Goal: Information Seeking & Learning: Find specific fact

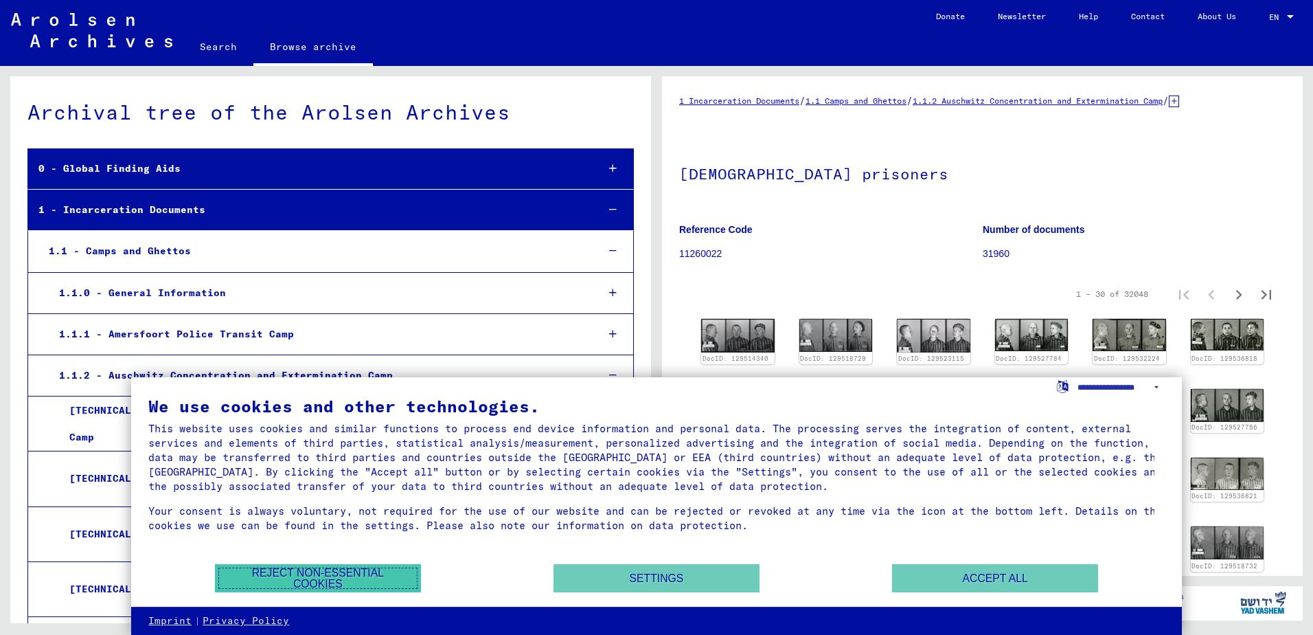
click at [350, 578] on button "Reject non-essential cookies" at bounding box center [318, 578] width 206 height 28
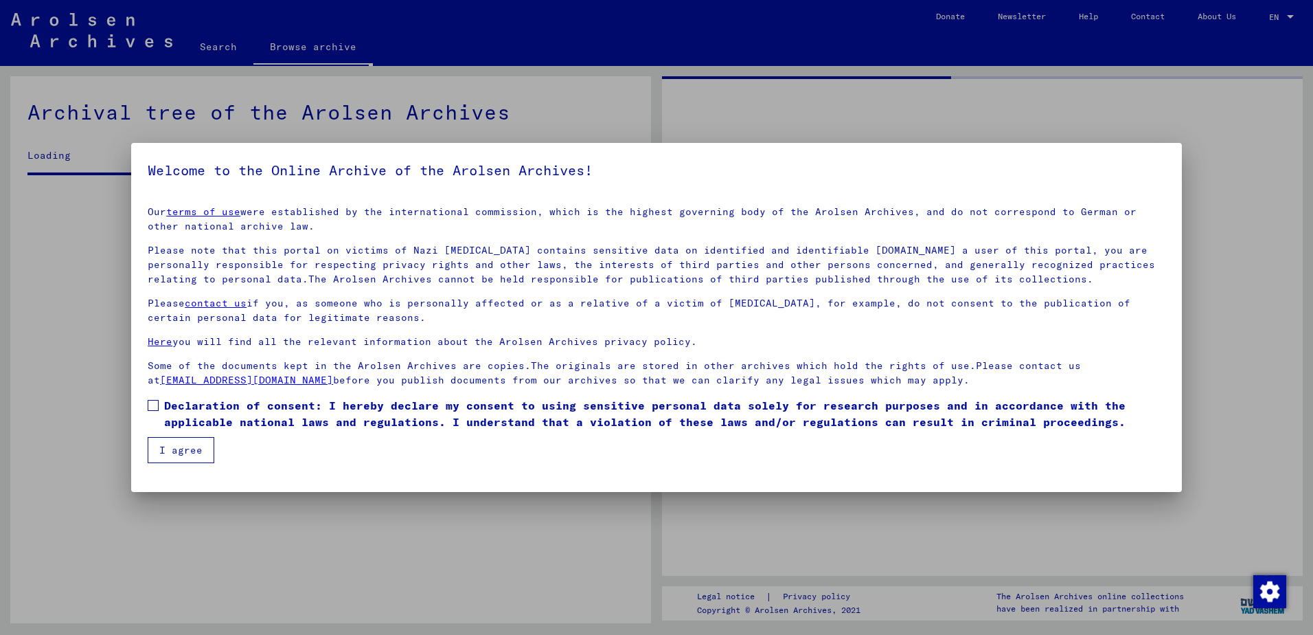
drag, startPoint x: 1298, startPoint y: 236, endPoint x: 1297, endPoint y: 264, distance: 27.5
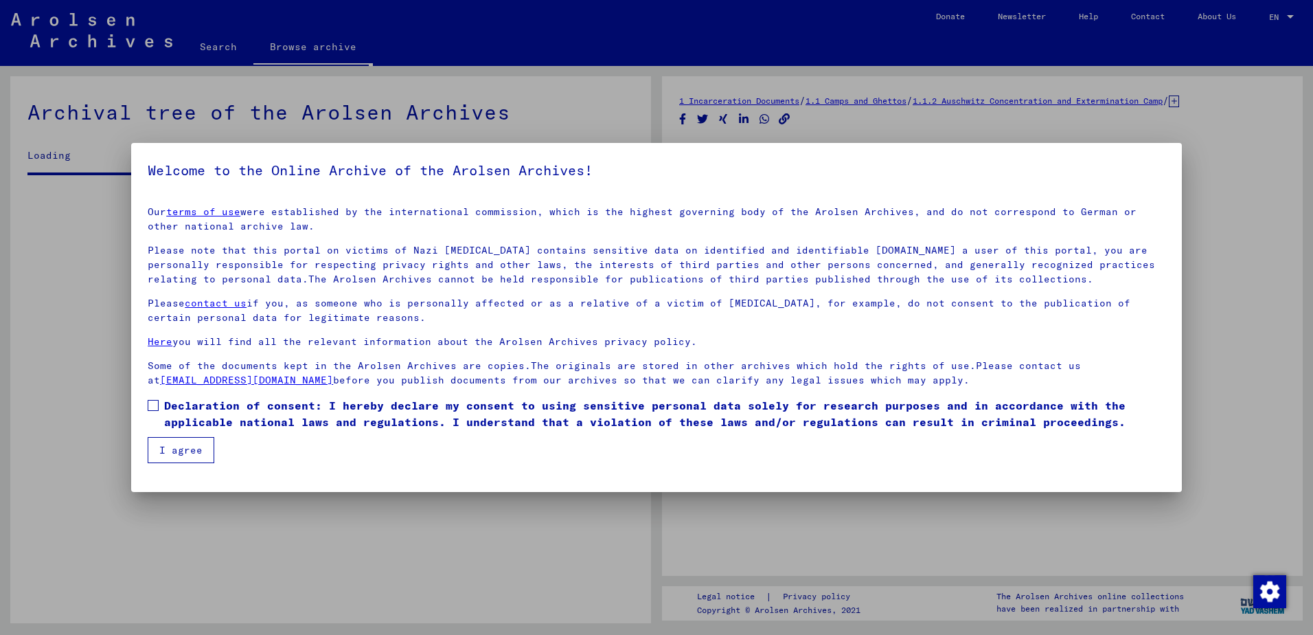
scroll to position [400, 0]
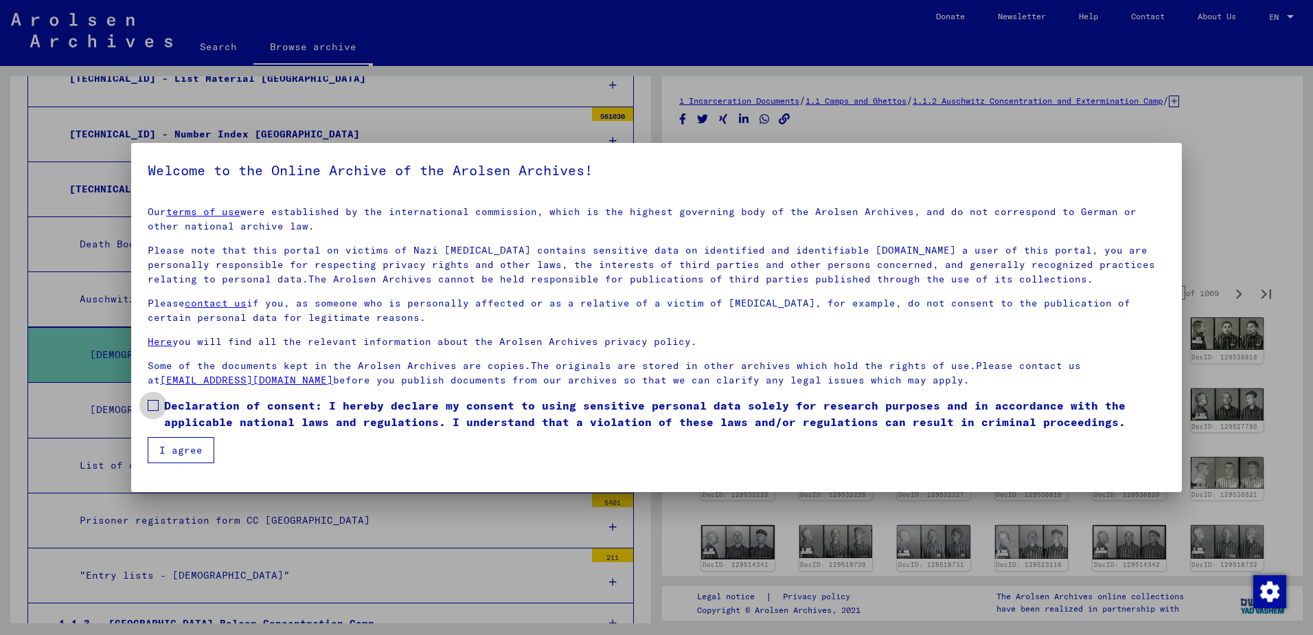
click at [151, 401] on span at bounding box center [153, 405] width 11 height 11
click at [162, 444] on button "I agree" at bounding box center [181, 450] width 67 height 26
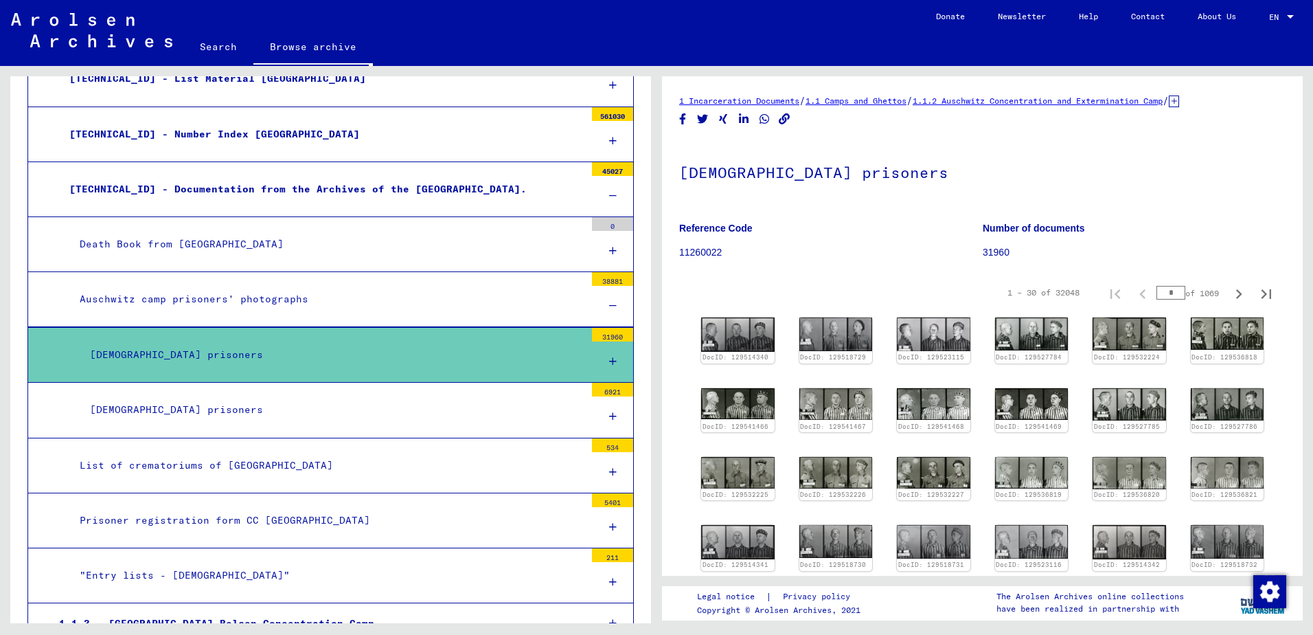
click at [186, 417] on div "[DEMOGRAPHIC_DATA] prisoners" at bounding box center [333, 409] width 506 height 27
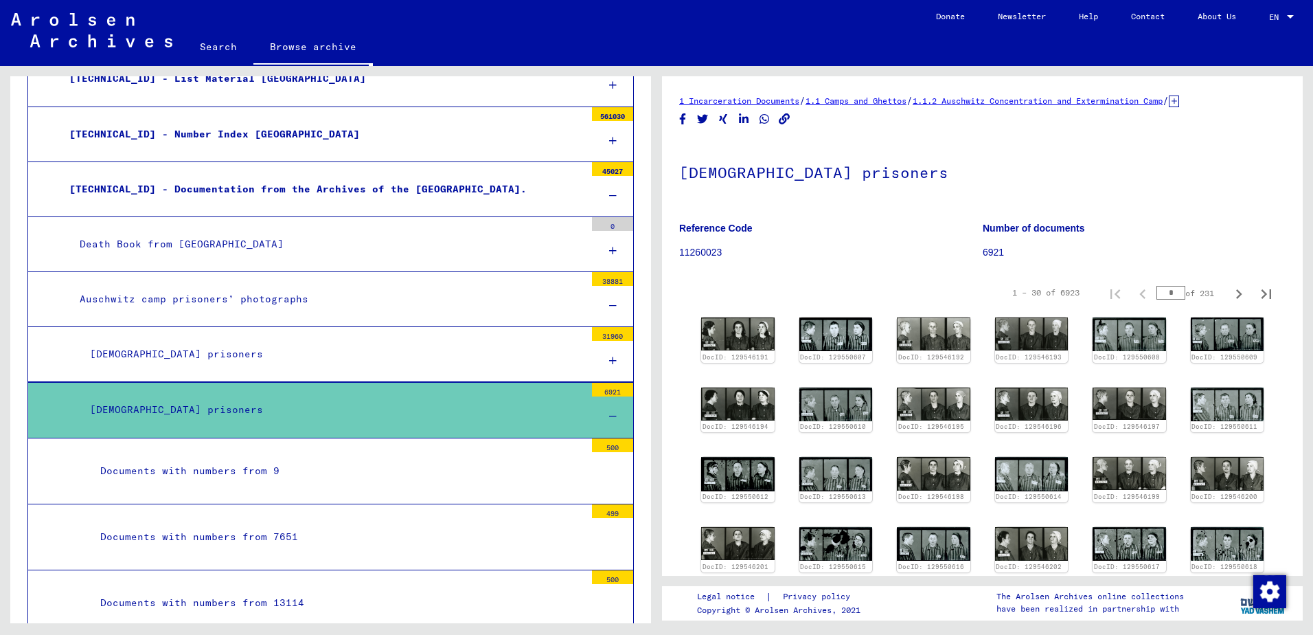
click at [598, 413] on div at bounding box center [612, 416] width 41 height 41
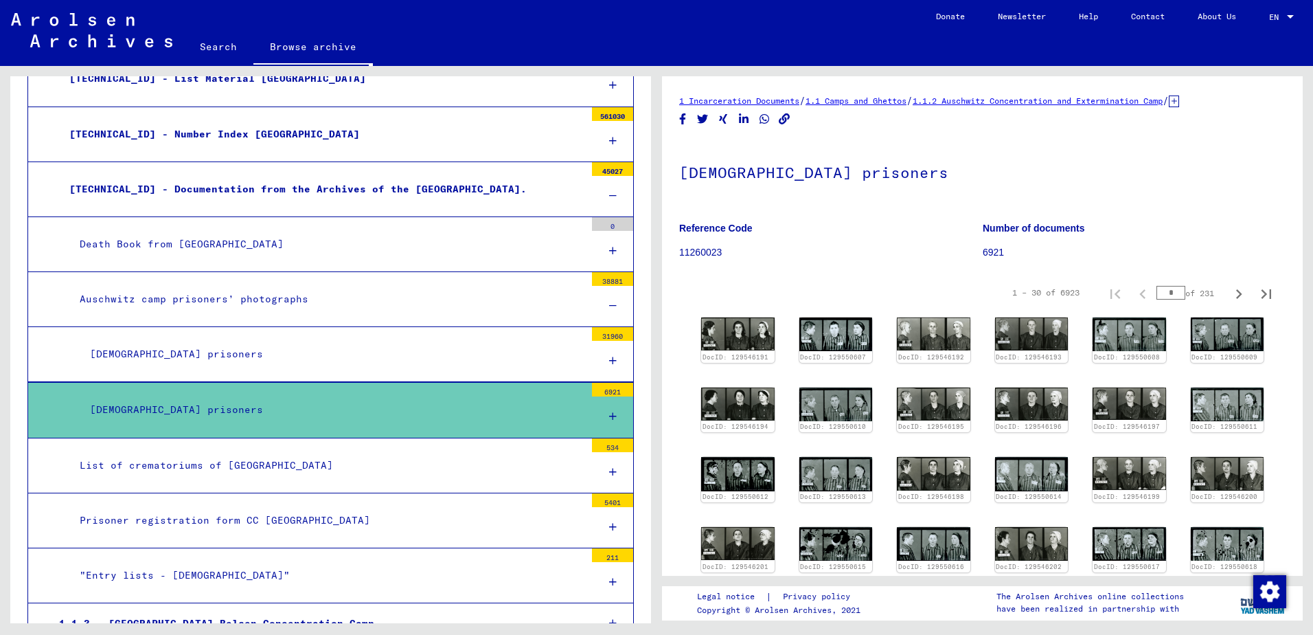
click at [598, 413] on div at bounding box center [612, 416] width 41 height 41
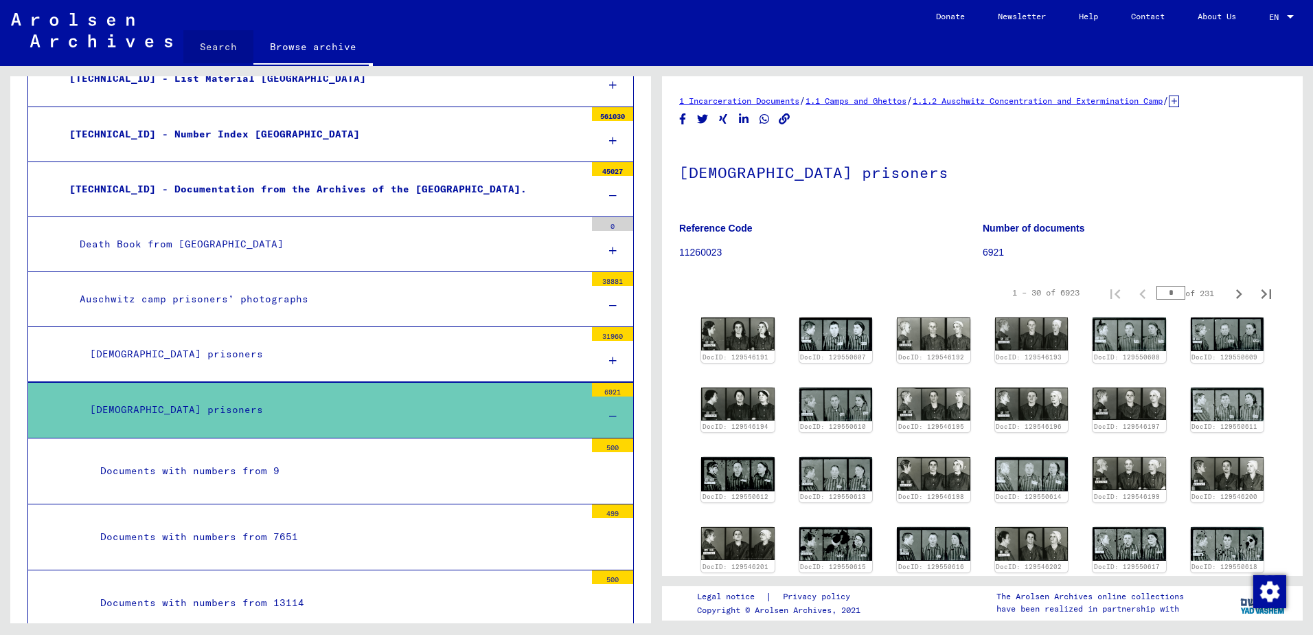
click at [214, 44] on link "Search" at bounding box center [218, 46] width 70 height 33
click at [225, 43] on link "Search" at bounding box center [218, 48] width 70 height 36
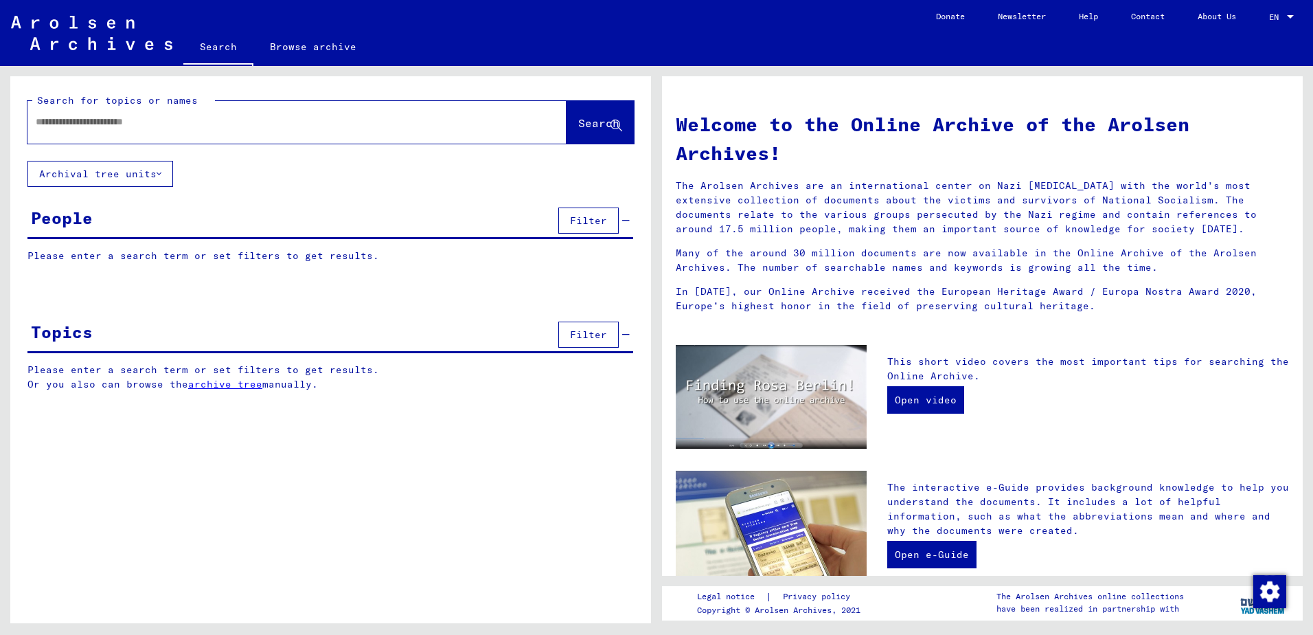
click at [84, 123] on input "text" at bounding box center [281, 122] width 490 height 14
click at [607, 128] on span "Search" at bounding box center [598, 123] width 41 height 14
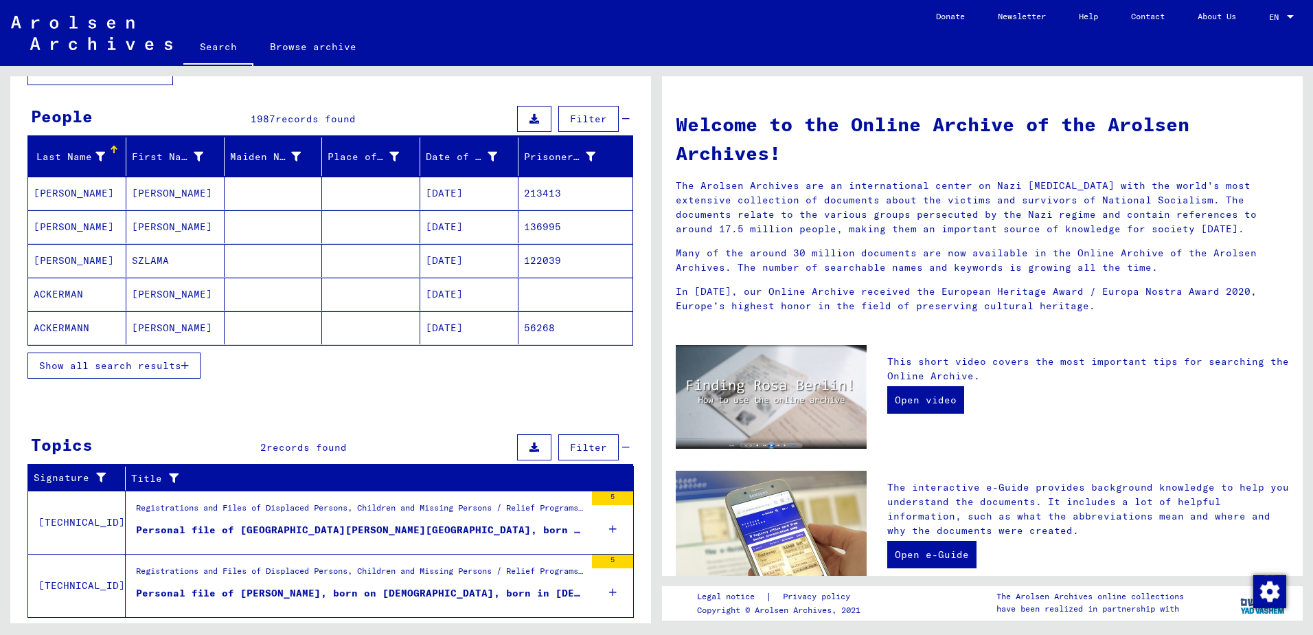
scroll to position [137, 0]
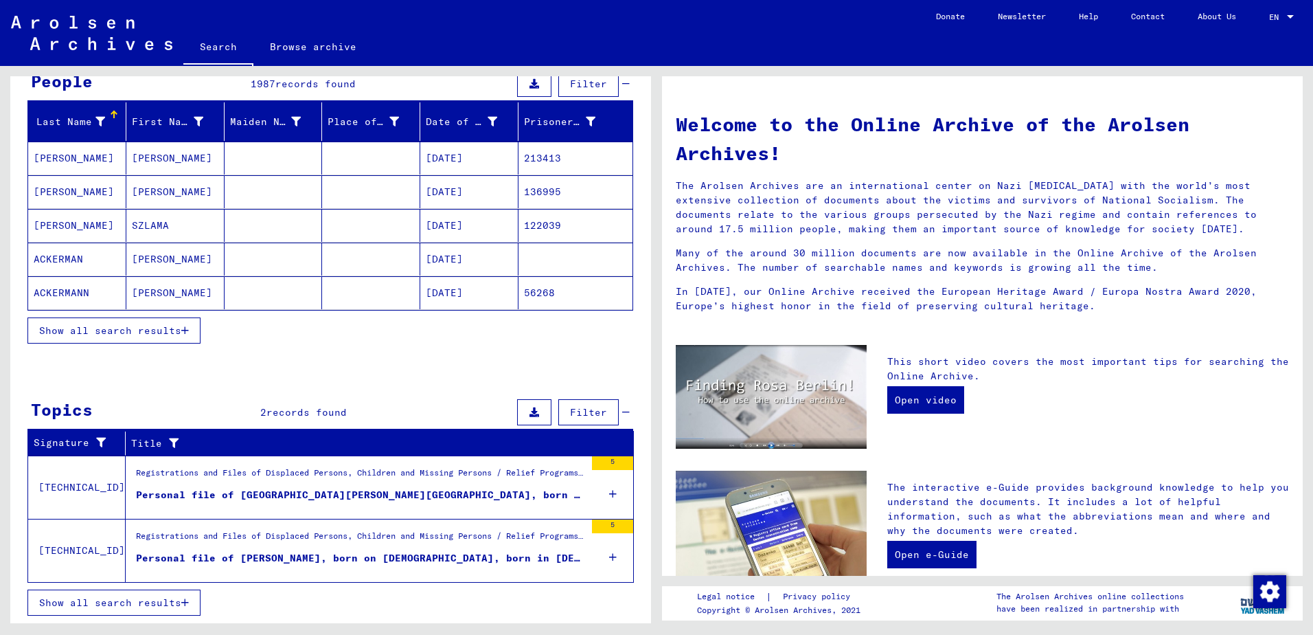
click at [138, 603] on span "Show all search results" at bounding box center [110, 602] width 142 height 12
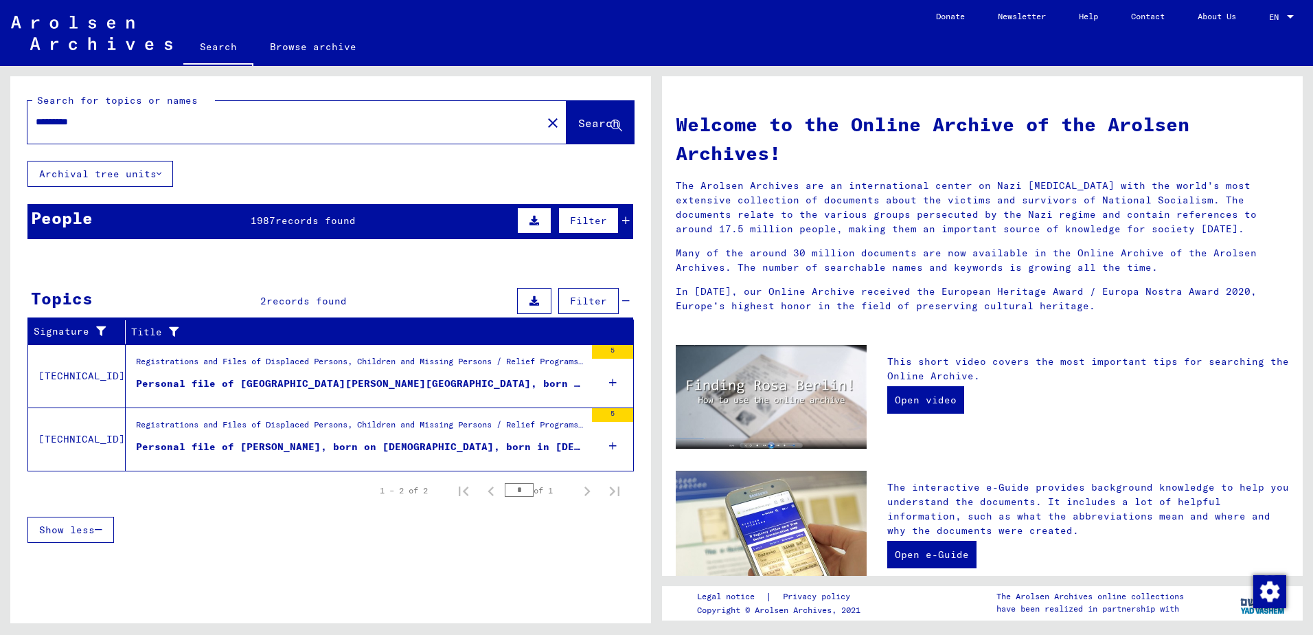
scroll to position [0, 0]
click at [628, 223] on icon at bounding box center [626, 221] width 8 height 10
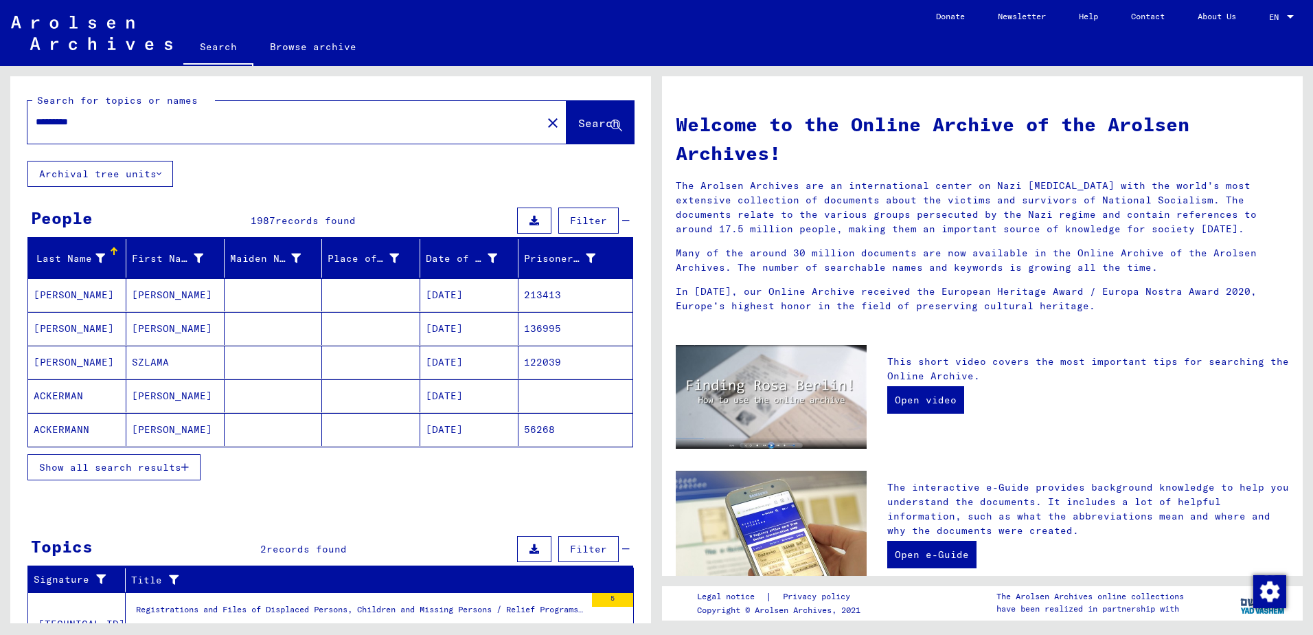
click at [96, 469] on span "Show all search results" at bounding box center [110, 467] width 142 height 12
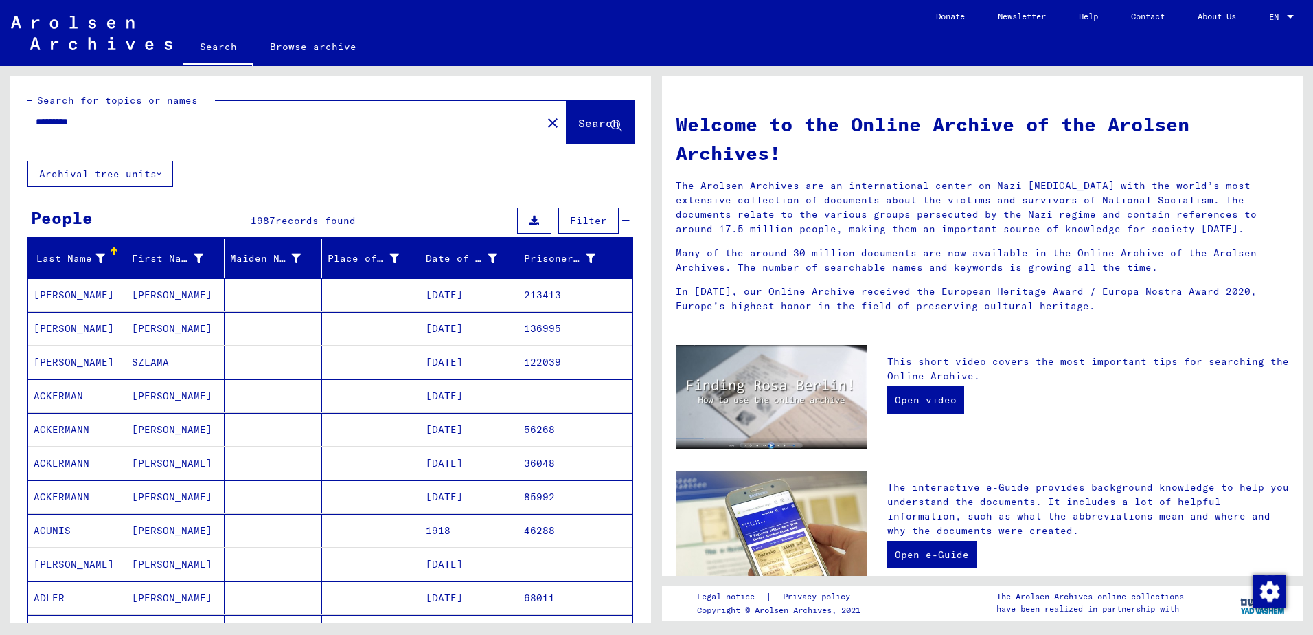
drag, startPoint x: 125, startPoint y: 126, endPoint x: -3, endPoint y: 124, distance: 127.8
click at [0, 124] on html "Search Browse archive Donate Newsletter Help Contact About Us Search Browse arc…" at bounding box center [656, 317] width 1313 height 635
click at [578, 120] on span "Search" at bounding box center [598, 123] width 41 height 14
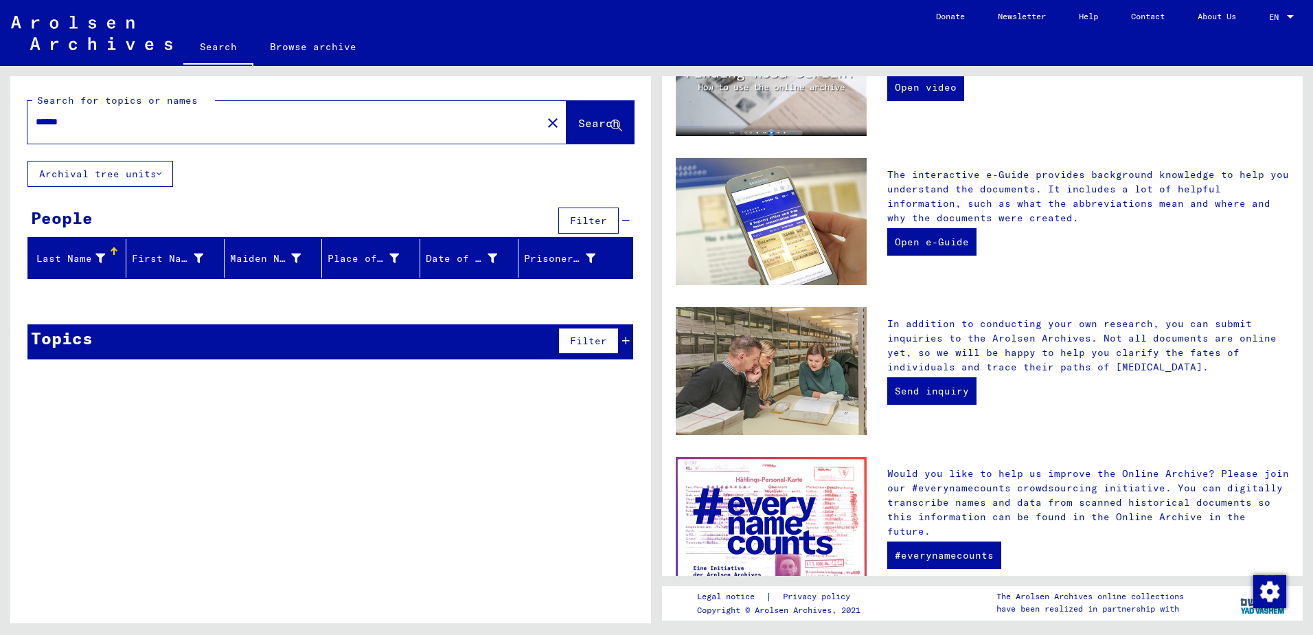
scroll to position [392, 0]
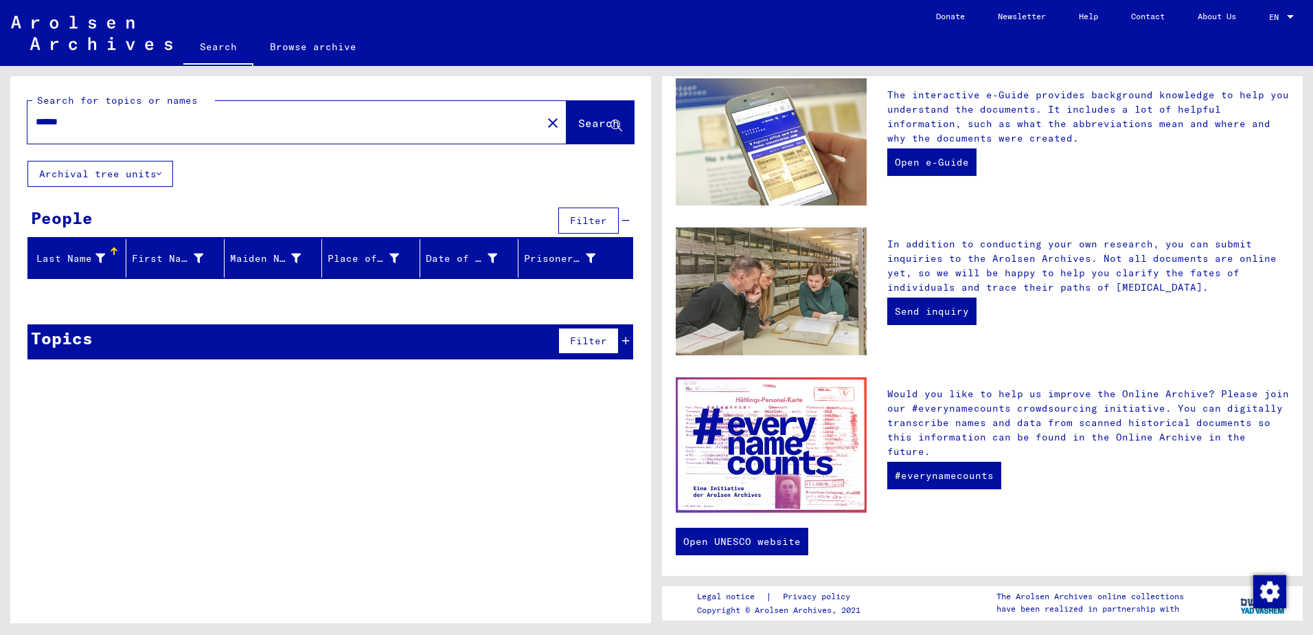
drag, startPoint x: 77, startPoint y: 120, endPoint x: 0, endPoint y: 120, distance: 76.9
click at [0, 120] on html "Search Browse archive Donate Newsletter Help Contact About Us Search Browse arc…" at bounding box center [656, 317] width 1313 height 635
click at [579, 124] on span "Search" at bounding box center [598, 123] width 41 height 14
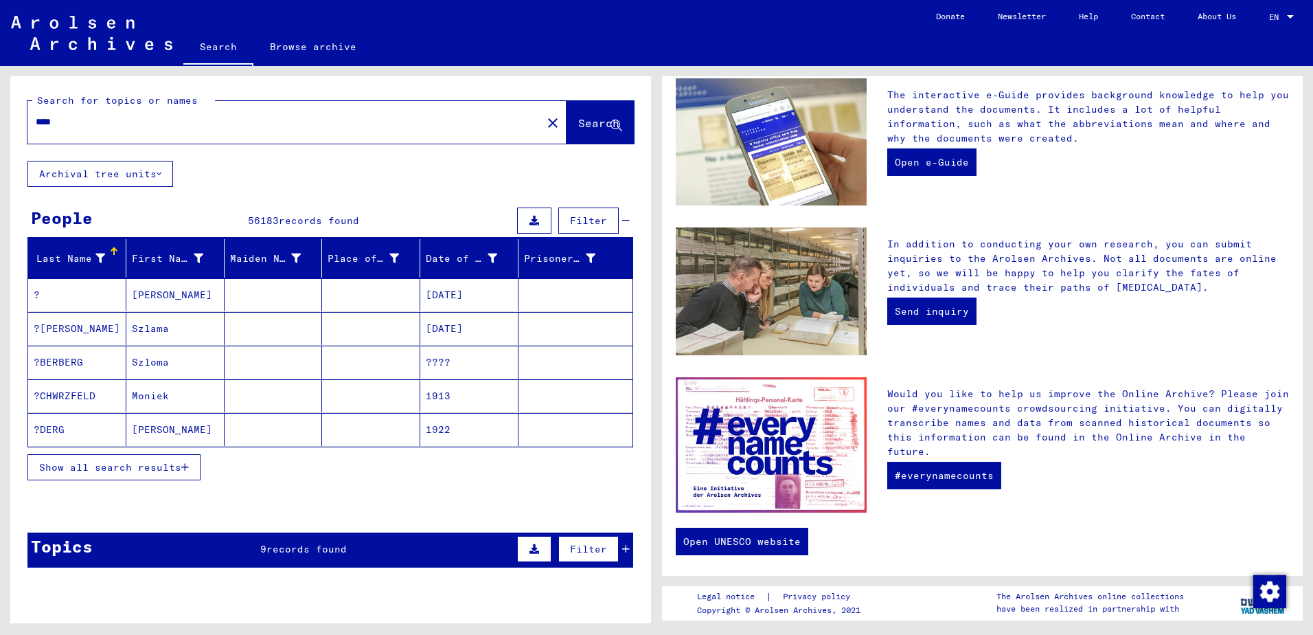
click at [172, 467] on span "Show all search results" at bounding box center [110, 467] width 142 height 12
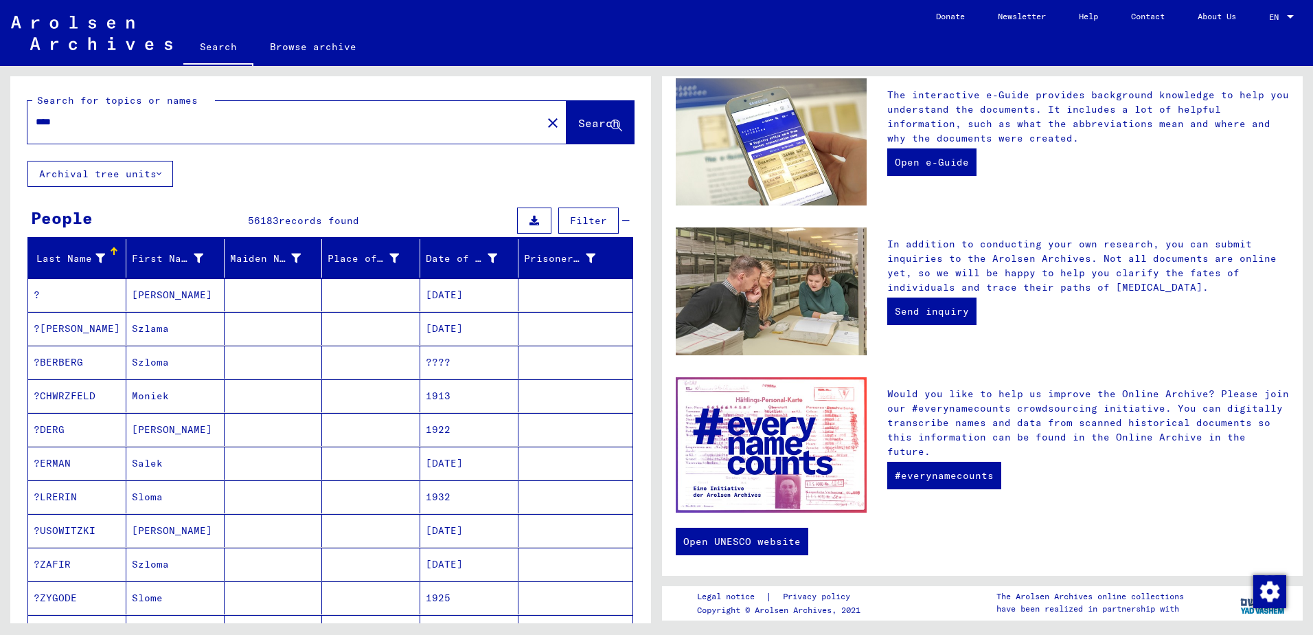
click at [87, 115] on input "****" at bounding box center [281, 122] width 490 height 14
drag, startPoint x: 85, startPoint y: 123, endPoint x: -3, endPoint y: 125, distance: 88.0
click at [0, 125] on html "Search Browse archive Donate Newsletter Help Contact About Us Search Browse arc…" at bounding box center [656, 317] width 1313 height 635
click at [578, 129] on span "Search" at bounding box center [600, 124] width 44 height 14
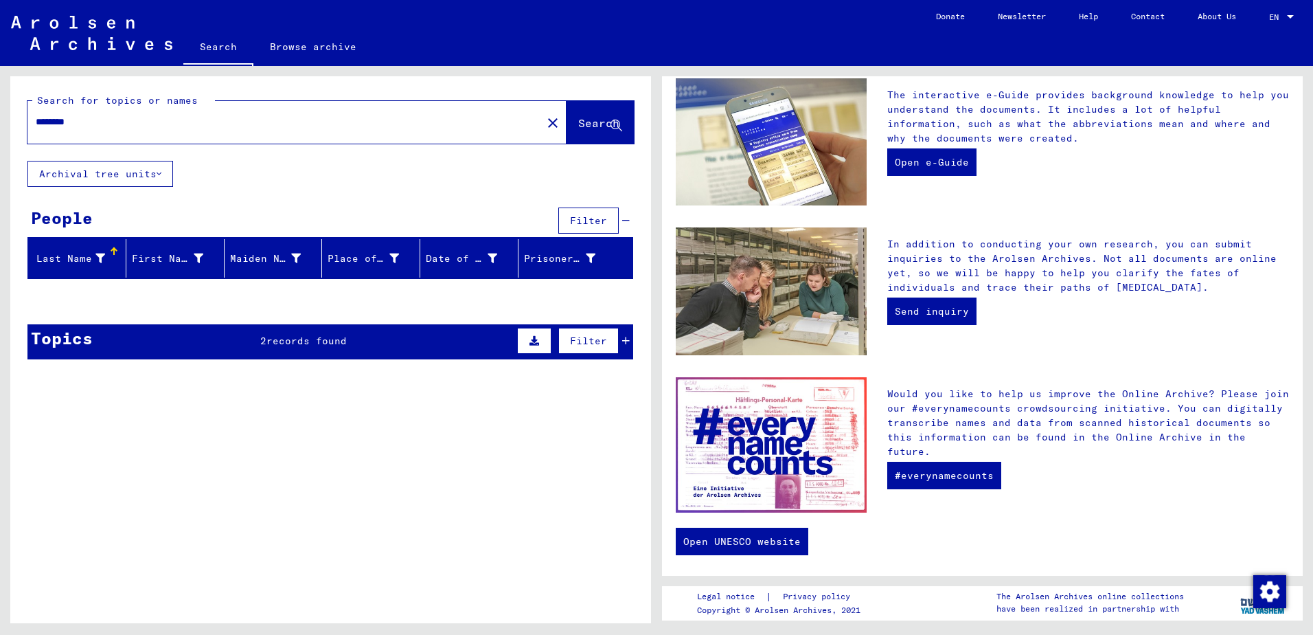
drag, startPoint x: 87, startPoint y: 120, endPoint x: -1, endPoint y: 124, distance: 88.0
click at [0, 124] on html "Search Browse archive Donate Newsletter Help Contact About Us Search Browse arc…" at bounding box center [656, 317] width 1313 height 635
click at [587, 118] on span "Search" at bounding box center [598, 123] width 41 height 14
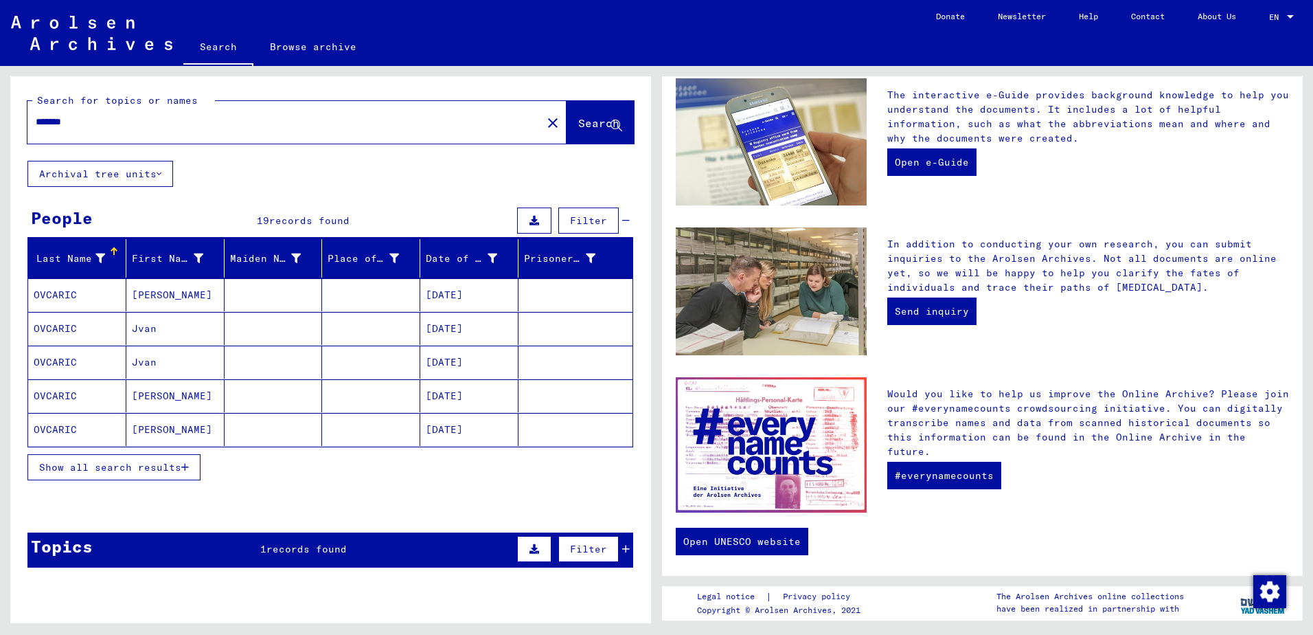
click at [142, 361] on mat-cell "Jvan" at bounding box center [175, 362] width 98 height 33
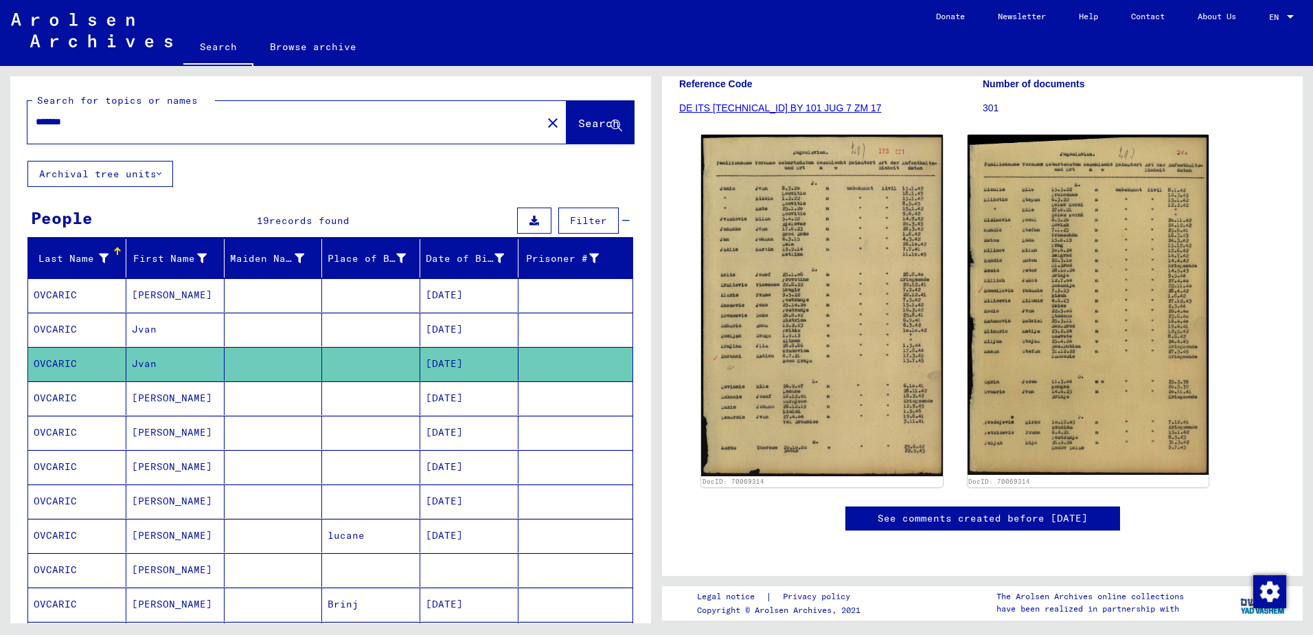
scroll to position [289, 0]
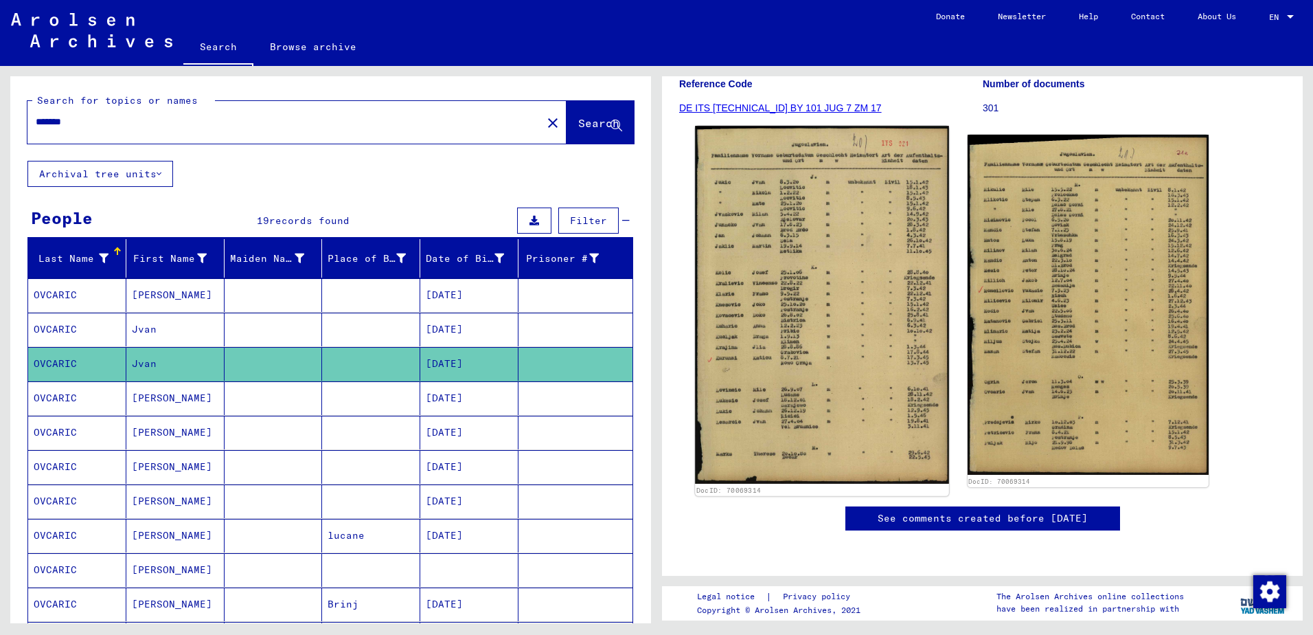
click at [769, 234] on img at bounding box center [821, 305] width 253 height 358
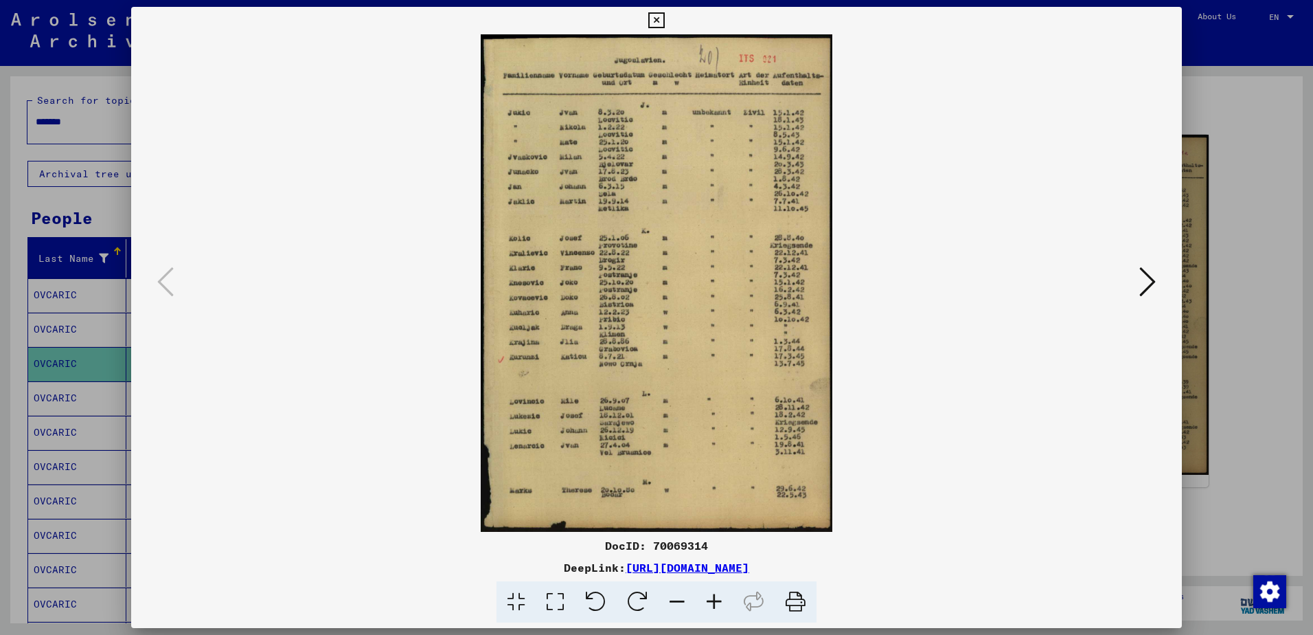
click at [1148, 283] on icon at bounding box center [1148, 281] width 16 height 33
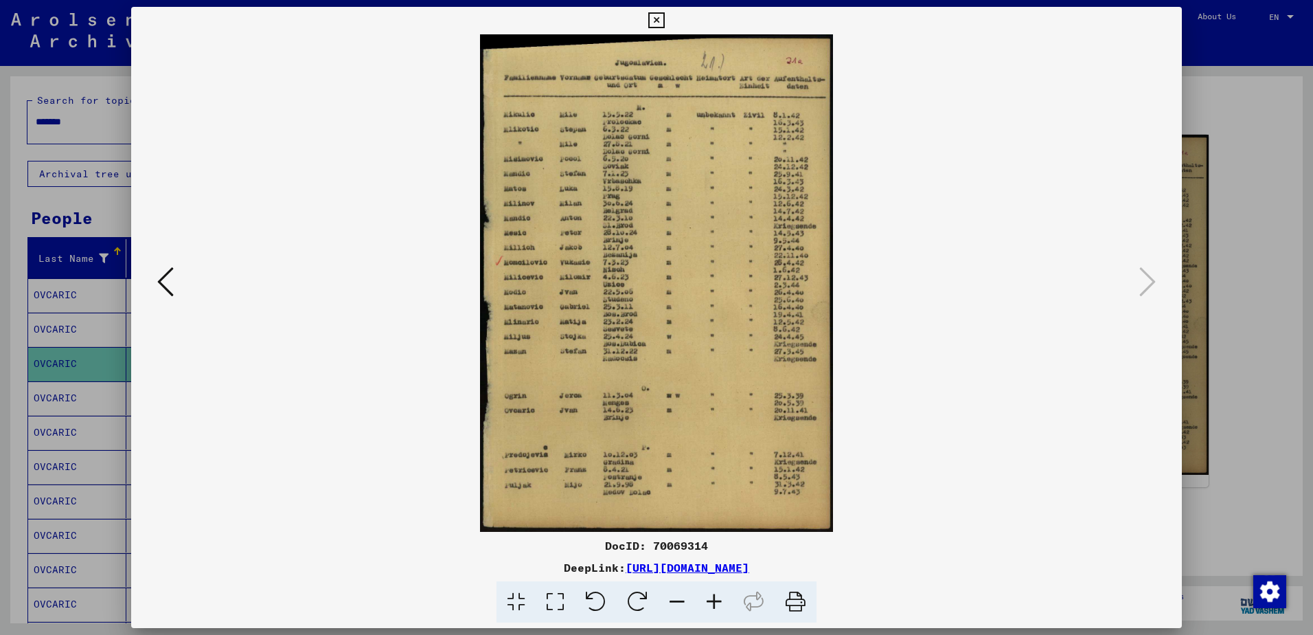
click at [91, 405] on div at bounding box center [656, 317] width 1313 height 635
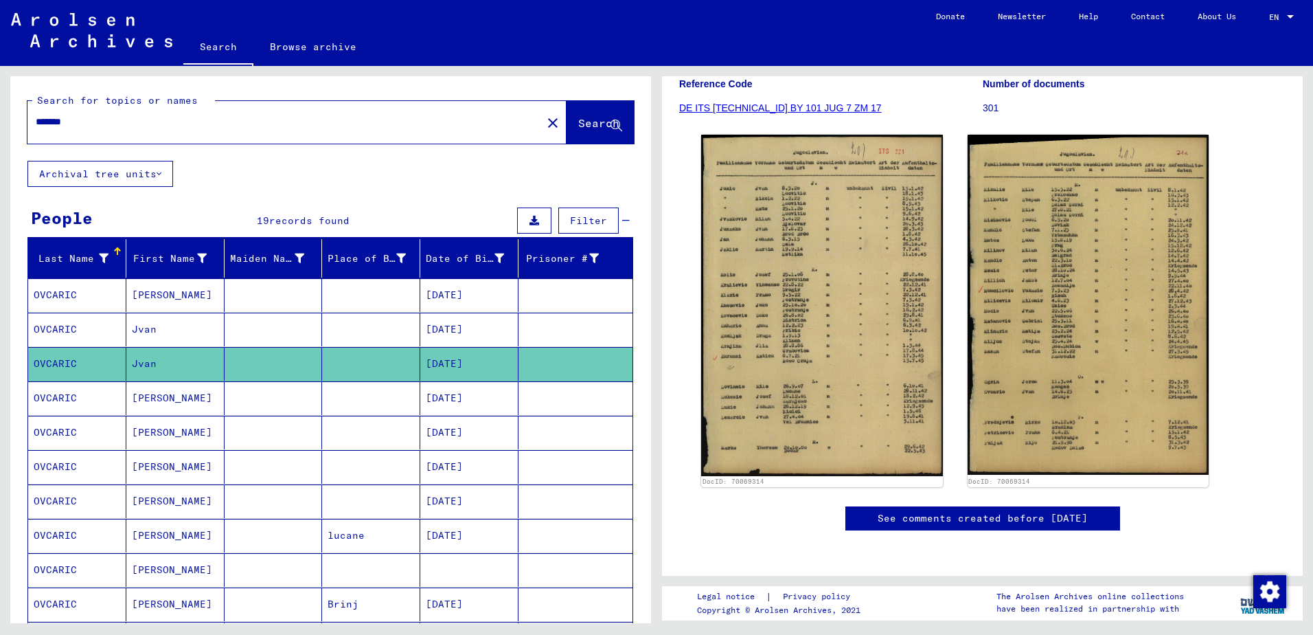
click at [136, 570] on mat-cell "[PERSON_NAME]" at bounding box center [175, 570] width 98 height 34
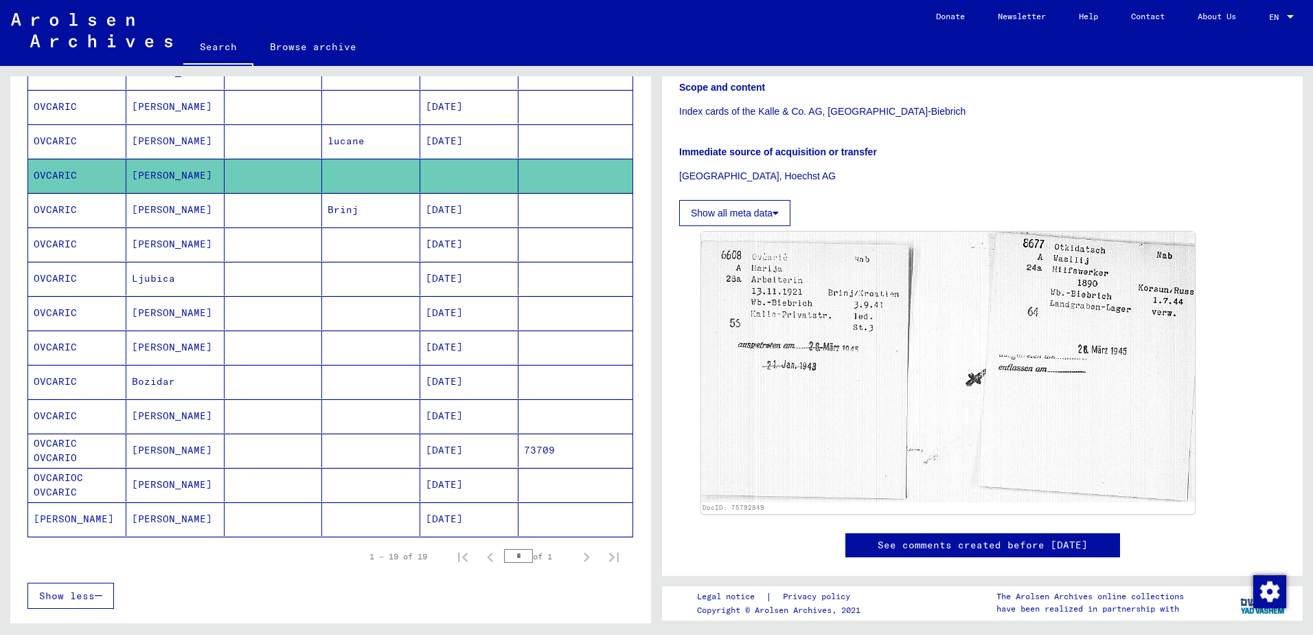
scroll to position [397, 0]
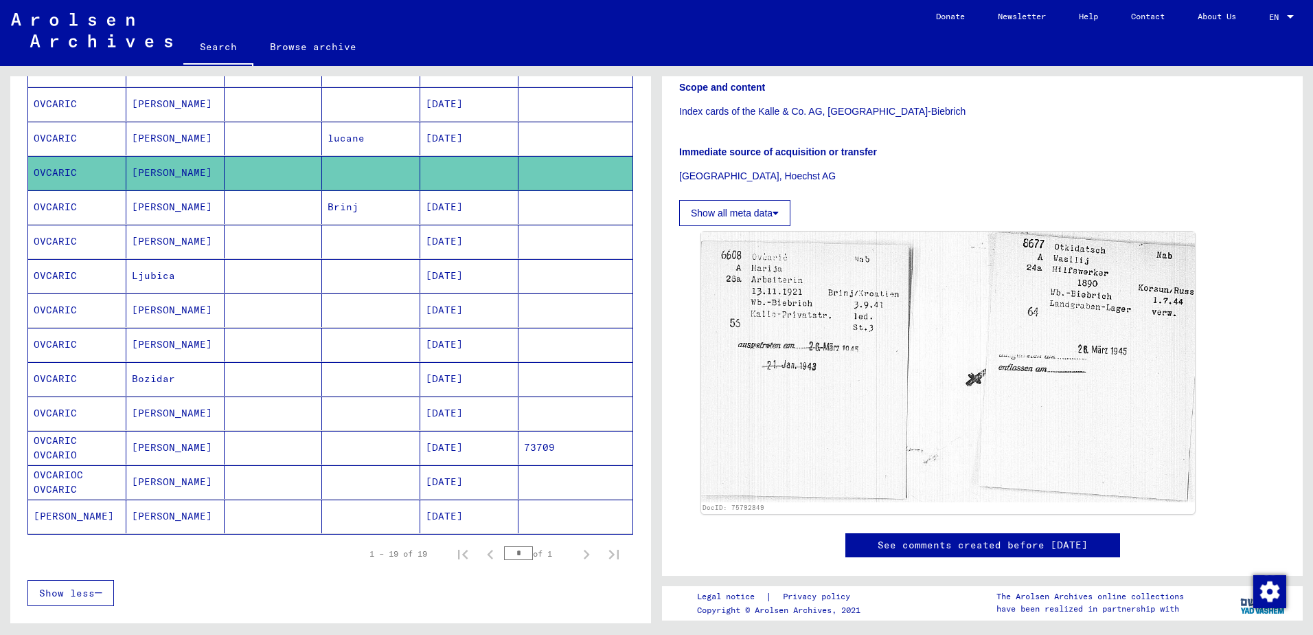
click at [541, 443] on mat-cell "73709" at bounding box center [576, 448] width 114 height 34
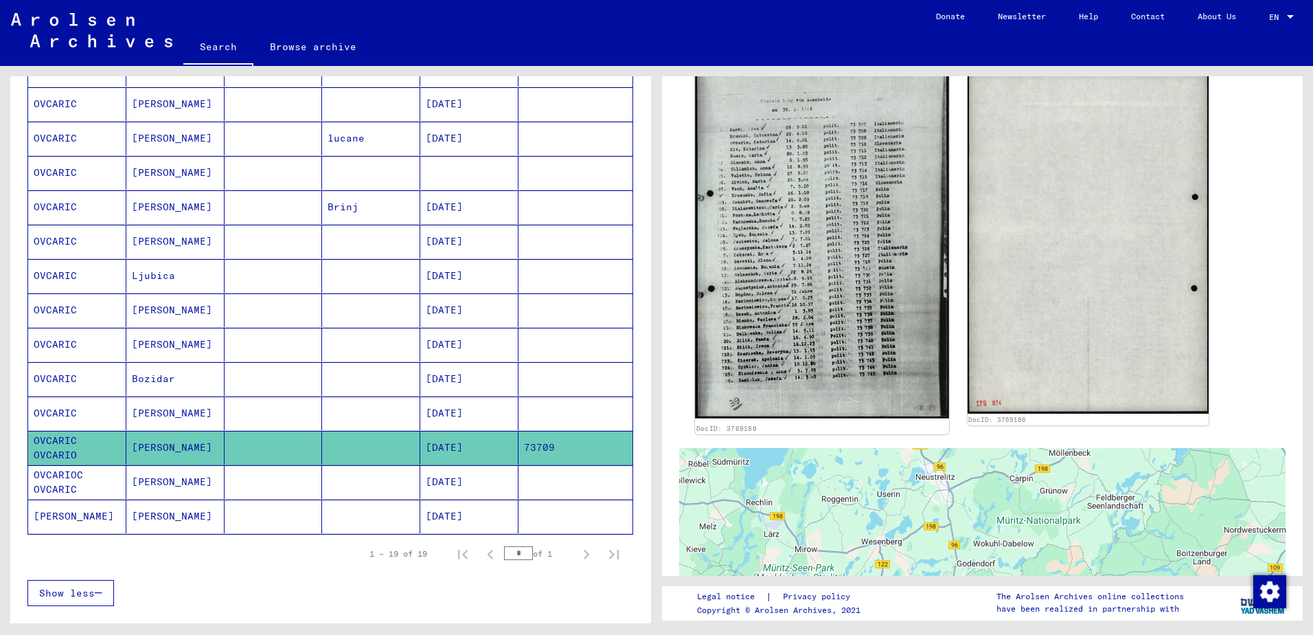
scroll to position [387, 0]
click at [760, 302] on img at bounding box center [821, 238] width 253 height 357
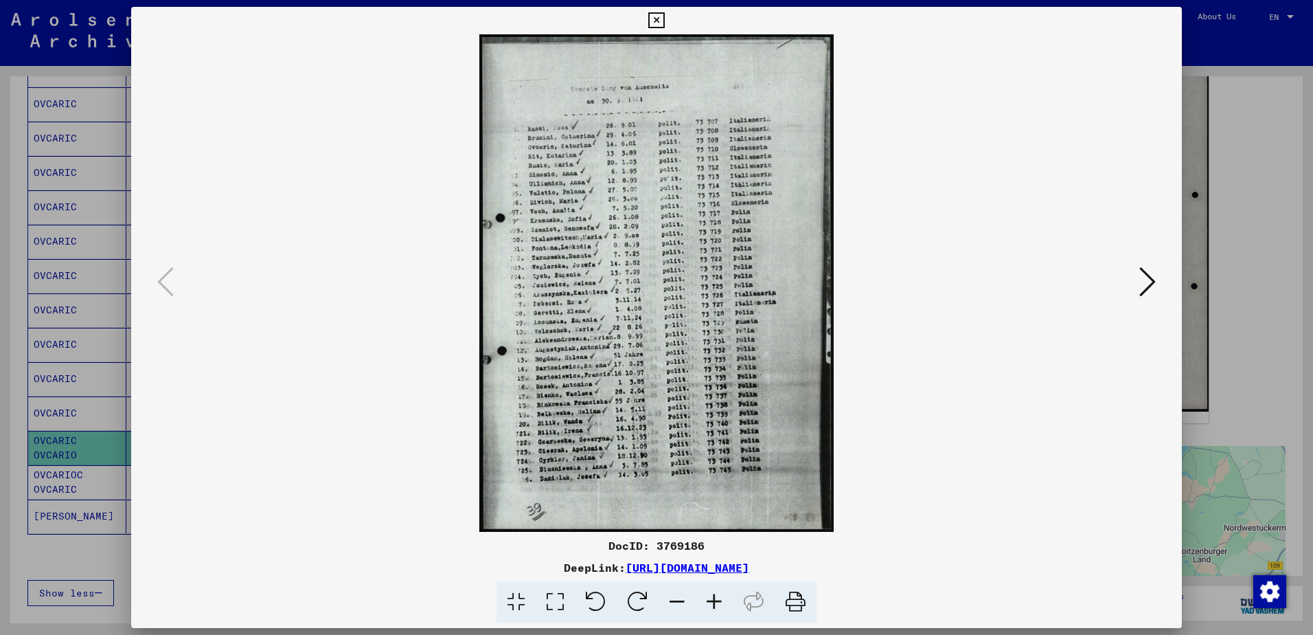
click at [1150, 284] on icon at bounding box center [1148, 281] width 16 height 33
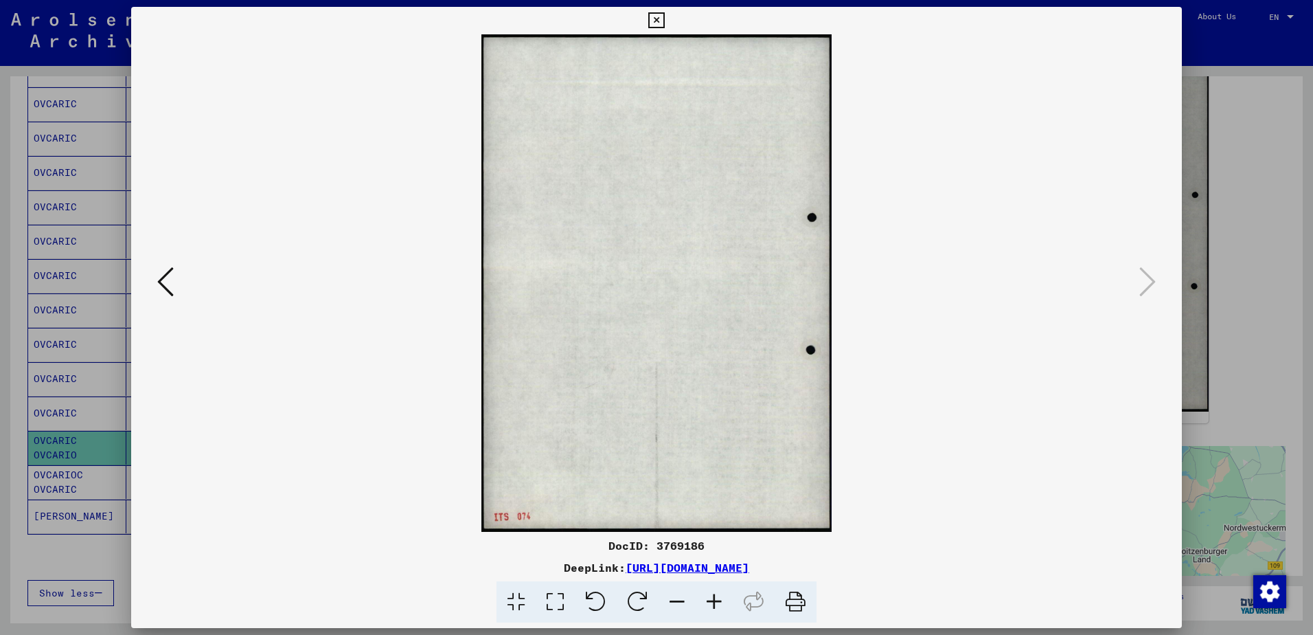
click at [163, 282] on icon at bounding box center [165, 281] width 16 height 33
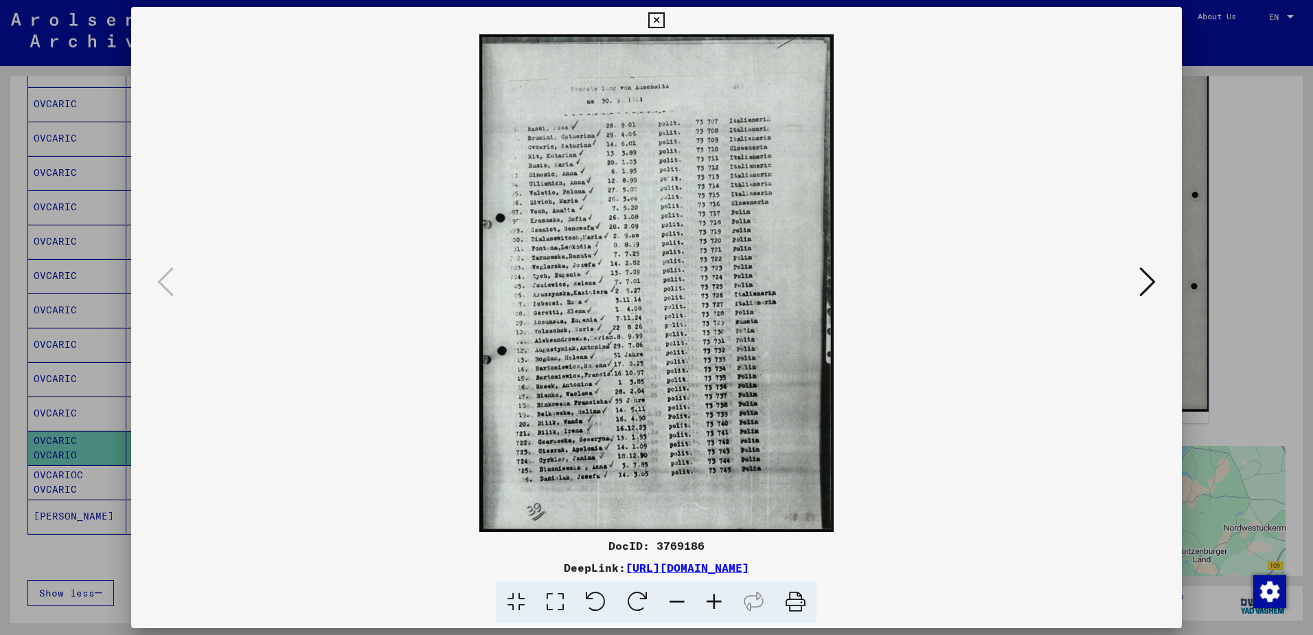
click at [1221, 202] on div at bounding box center [656, 317] width 1313 height 635
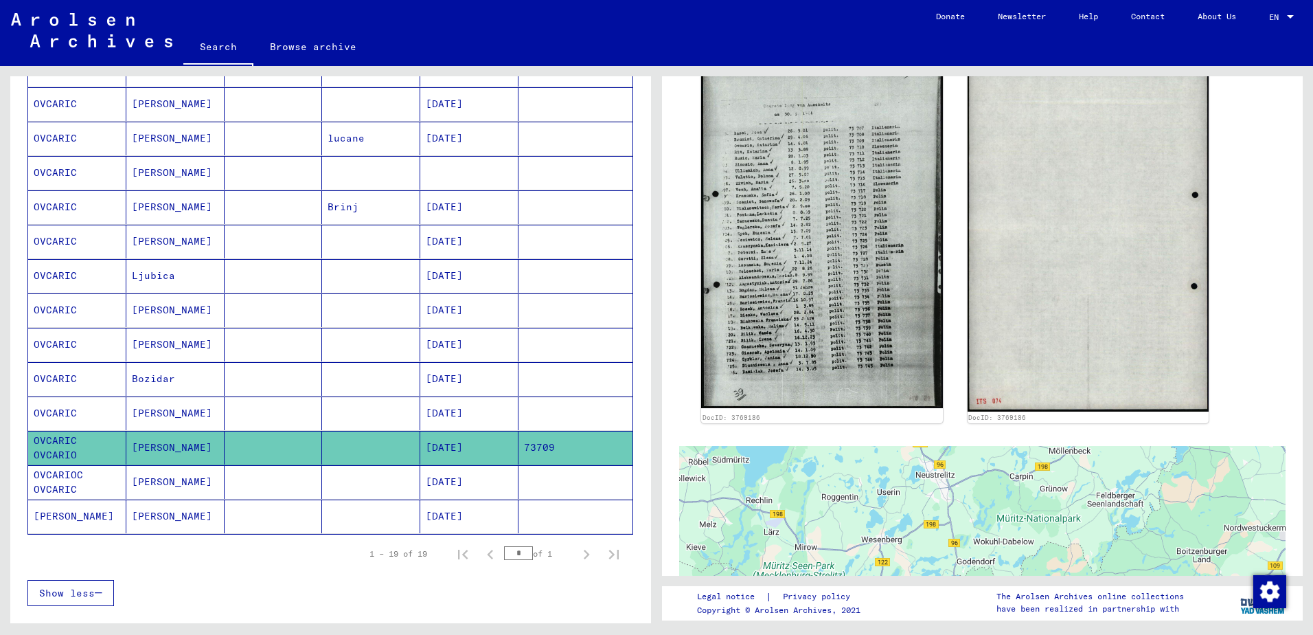
click at [526, 447] on mat-cell "73709" at bounding box center [576, 448] width 114 height 34
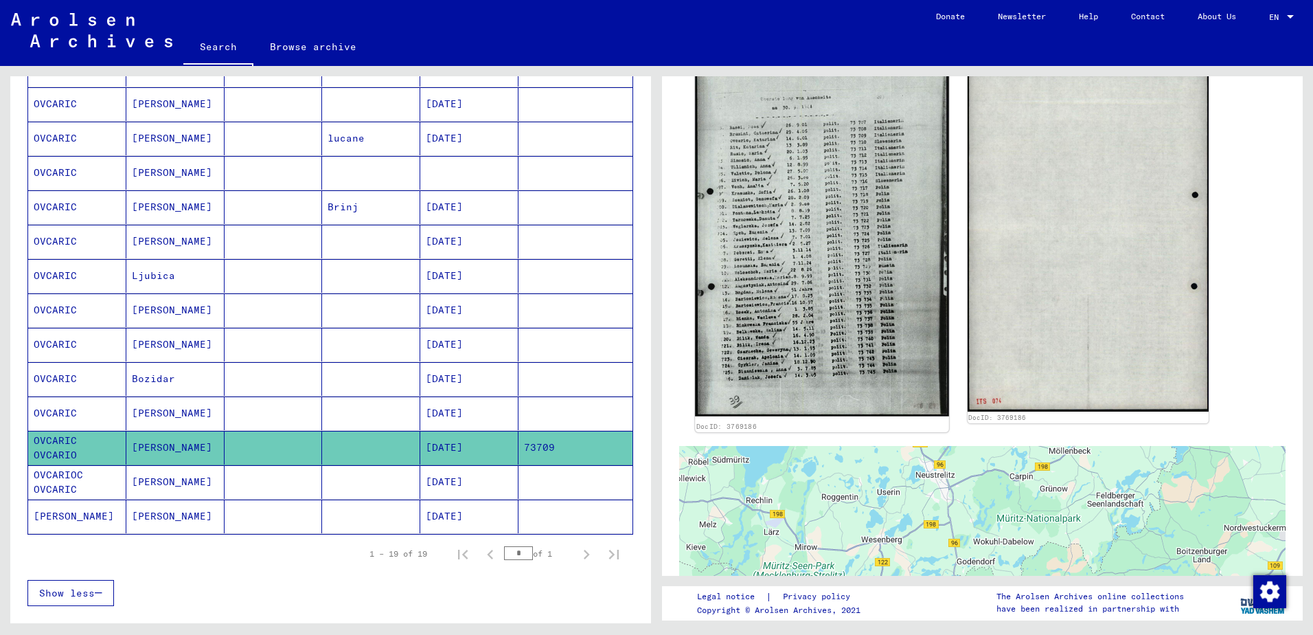
click at [815, 283] on img at bounding box center [821, 238] width 253 height 357
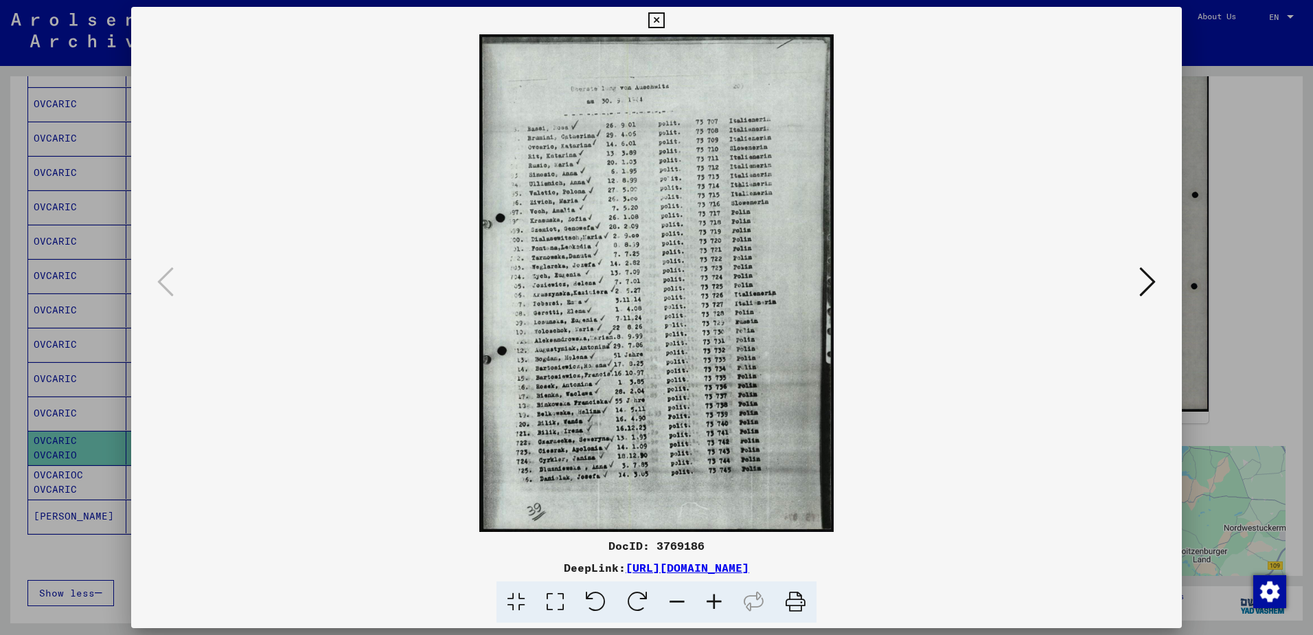
click at [1239, 267] on div at bounding box center [656, 317] width 1313 height 635
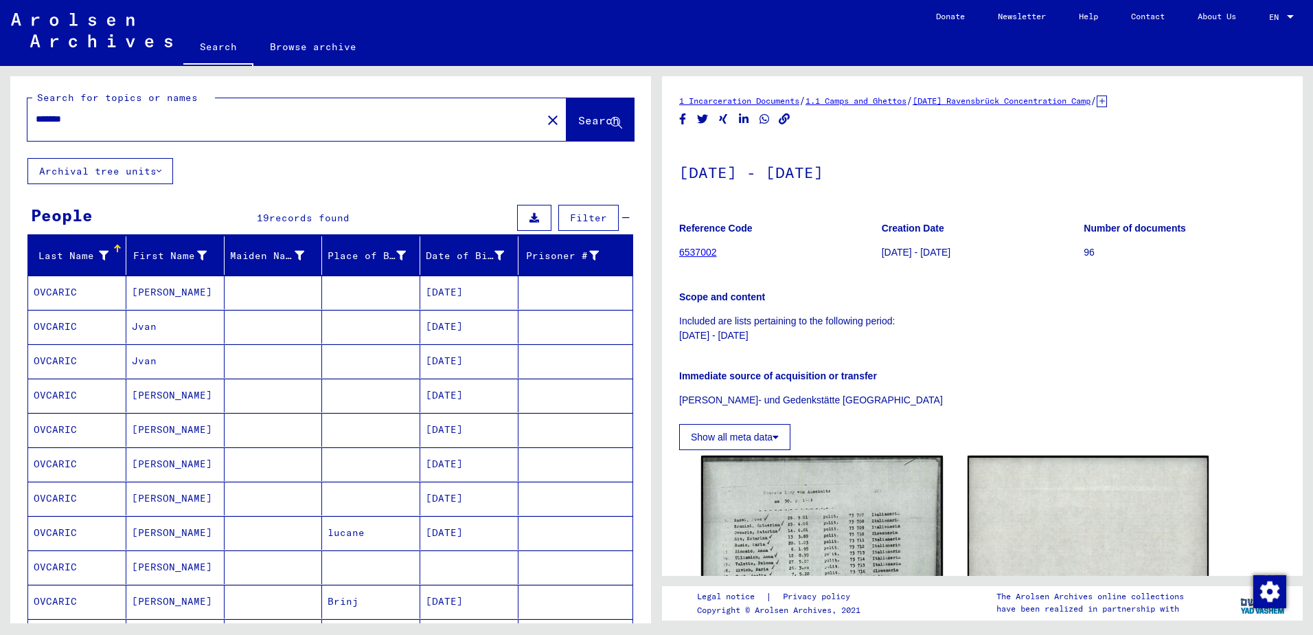
scroll to position [0, 0]
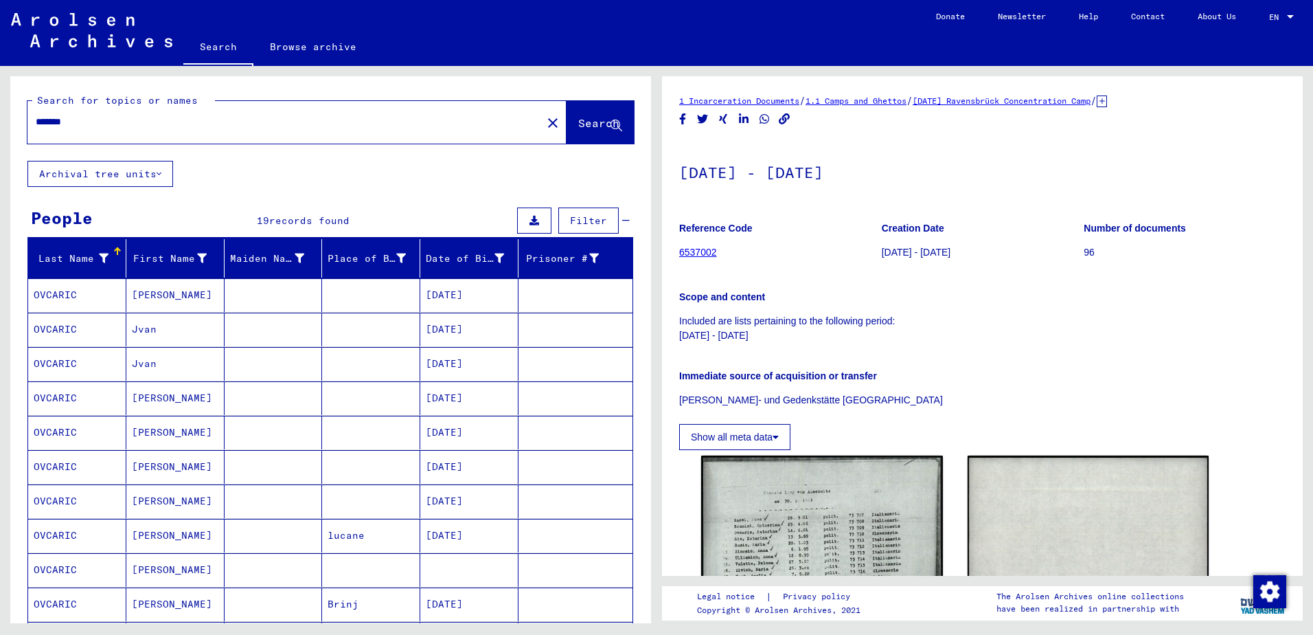
drag, startPoint x: 105, startPoint y: 124, endPoint x: 0, endPoint y: 120, distance: 105.2
click at [0, 122] on html "Search Browse archive Donate Newsletter Help Contact About Us Search Browse arc…" at bounding box center [656, 317] width 1313 height 635
type input "**********"
click at [578, 124] on span "Search" at bounding box center [598, 123] width 41 height 14
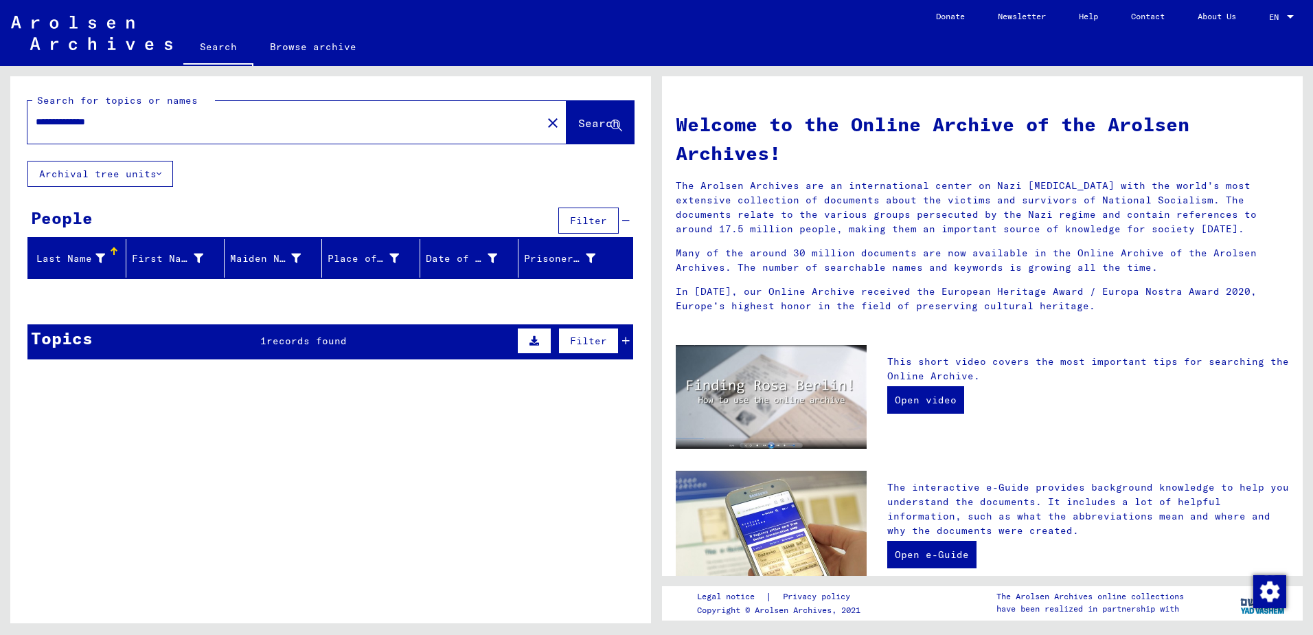
click at [67, 262] on div "Last Name" at bounding box center [69, 258] width 71 height 14
